Goal: Task Accomplishment & Management: Complete application form

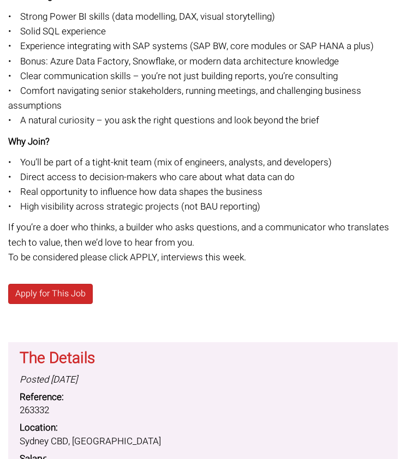
scroll to position [613, 0]
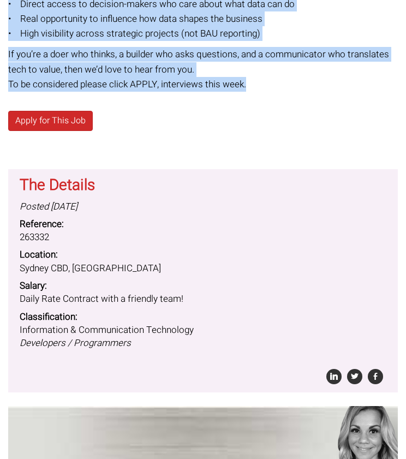
drag, startPoint x: 8, startPoint y: 43, endPoint x: 253, endPoint y: 91, distance: 250.1
click at [253, 91] on div "Senior Data Analyst/ Developer Power BI We’re looking for a hands-on, business-…" at bounding box center [203, 44] width 406 height 1076
copy div "Loremi Dolo Sitamet/ Consectet Adipi EL Se’do eiusmod tem i utlab-et, dolorema-…"
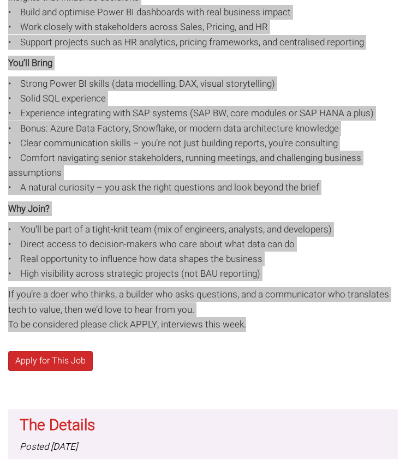
scroll to position [368, 0]
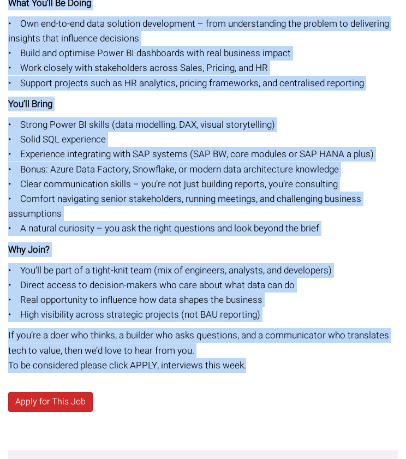
click at [270, 110] on p "You’ll Bring" at bounding box center [202, 104] width 389 height 15
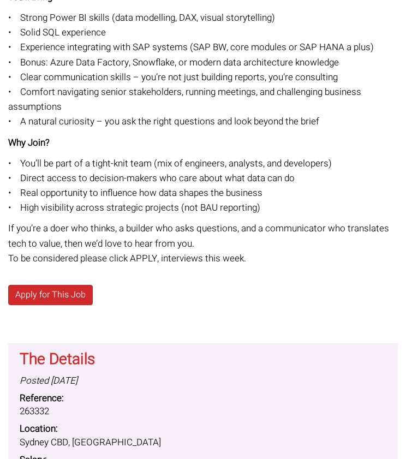
scroll to position [401, 0]
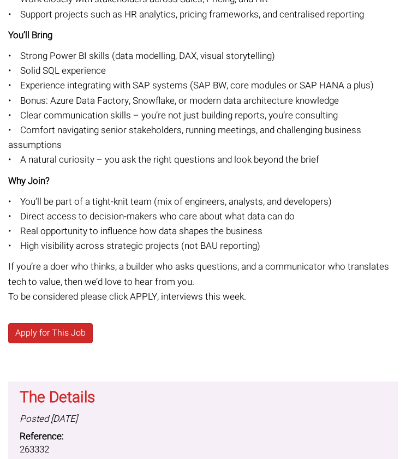
click at [227, 108] on p "• Strong Power BI skills (data modelling, DAX, visual storytelling) • Solid SQL…" at bounding box center [202, 108] width 389 height 119
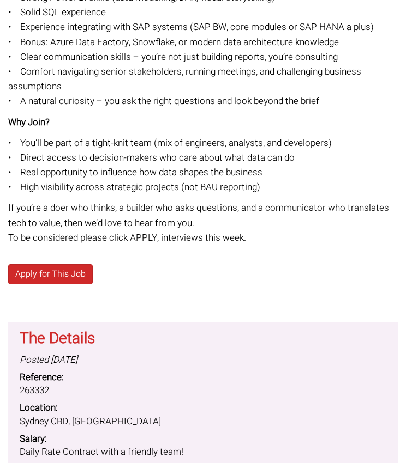
scroll to position [486, 0]
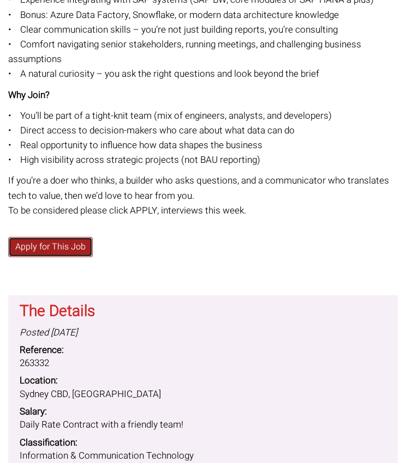
click at [55, 249] on link "Apply for This Job" at bounding box center [50, 247] width 85 height 20
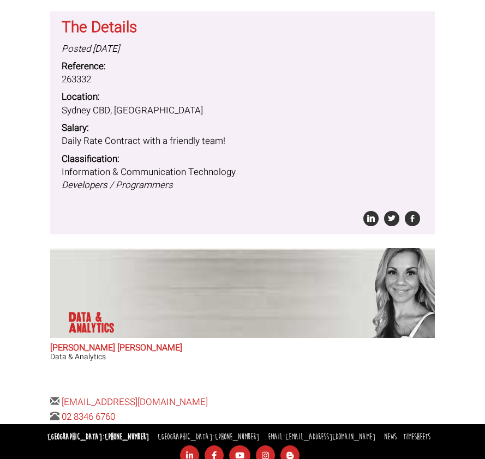
scroll to position [771, 0]
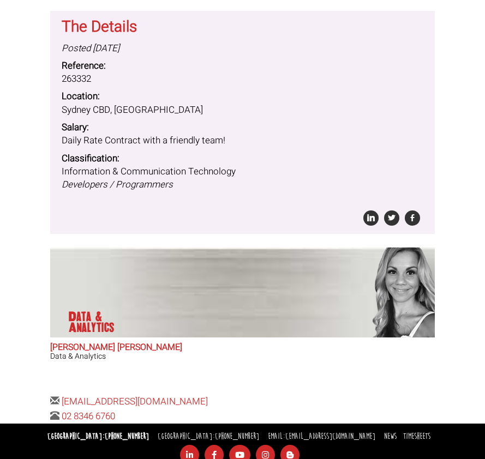
drag, startPoint x: 47, startPoint y: 349, endPoint x: 23, endPoint y: 339, distance: 25.6
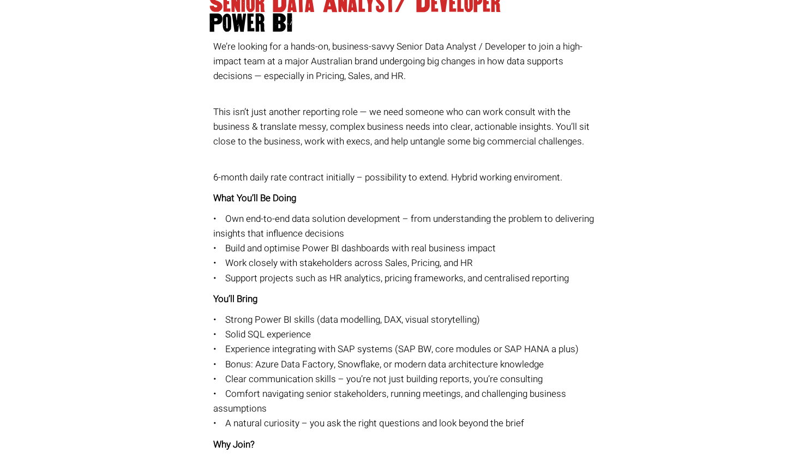
scroll to position [0, 0]
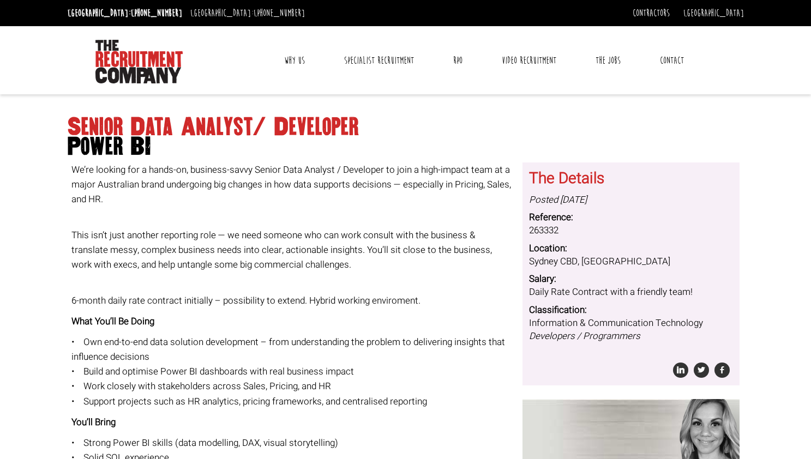
click at [405, 57] on link "Contact" at bounding box center [672, 60] width 40 height 27
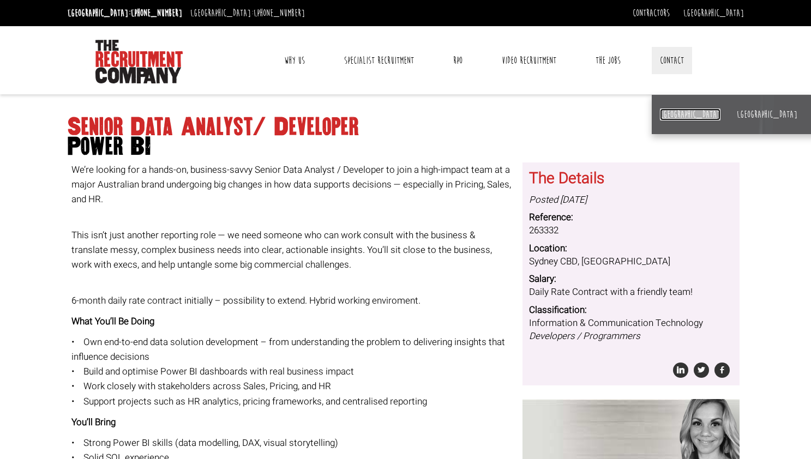
click at [405, 111] on link "[GEOGRAPHIC_DATA]" at bounding box center [690, 114] width 61 height 12
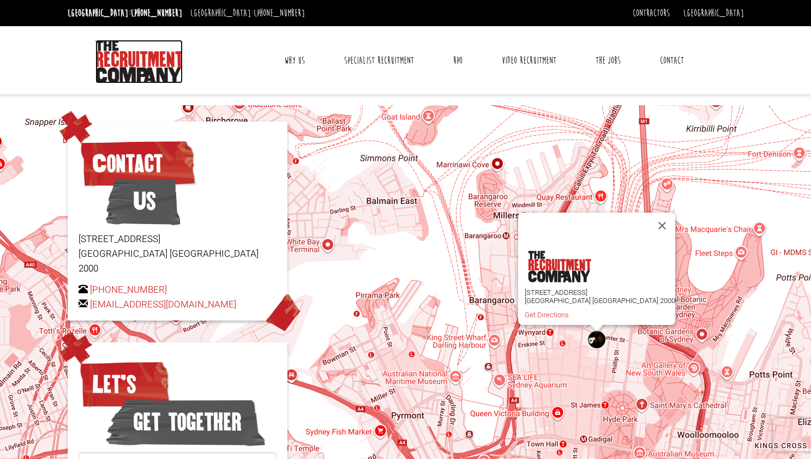
click at [116, 60] on img at bounding box center [138, 62] width 87 height 44
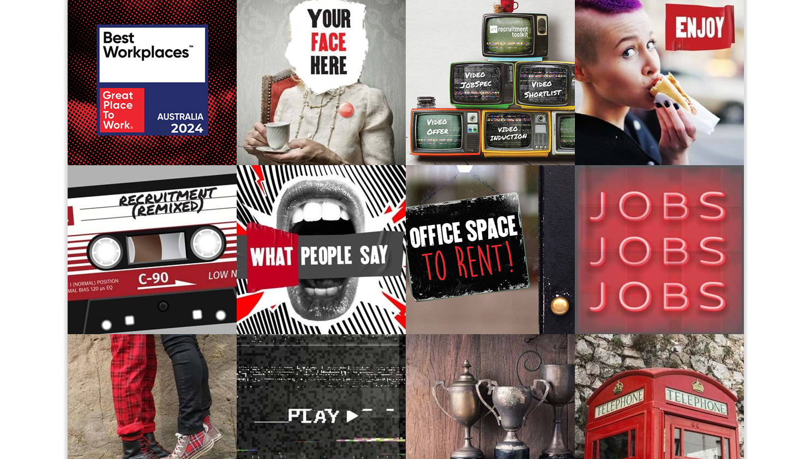
scroll to position [162, 0]
